Goal: Check status: Check status

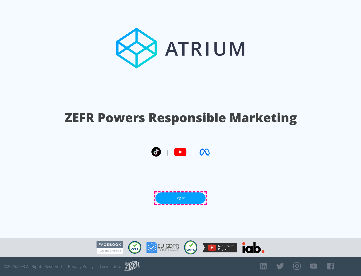
click at [180, 198] on link "Log In" at bounding box center [180, 197] width 50 height 11
